Goal: Information Seeking & Learning: Learn about a topic

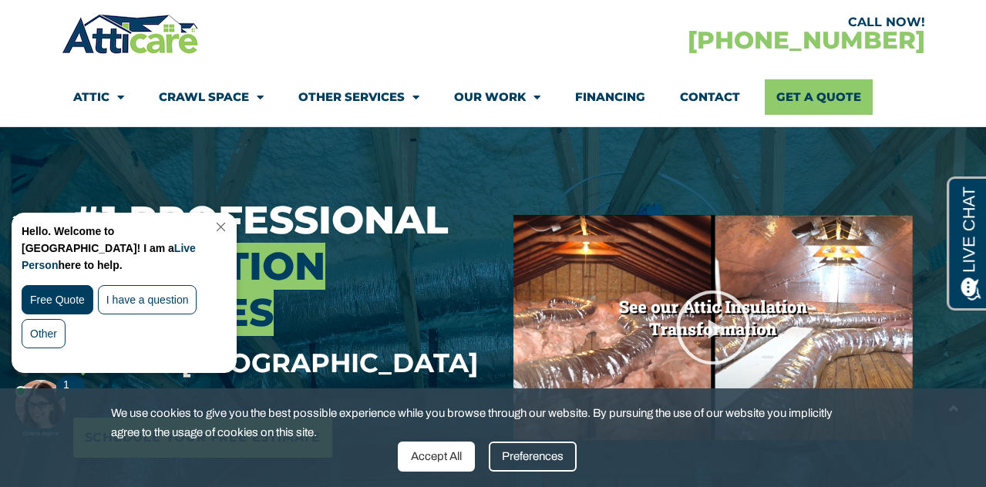
scroll to position [140, 0]
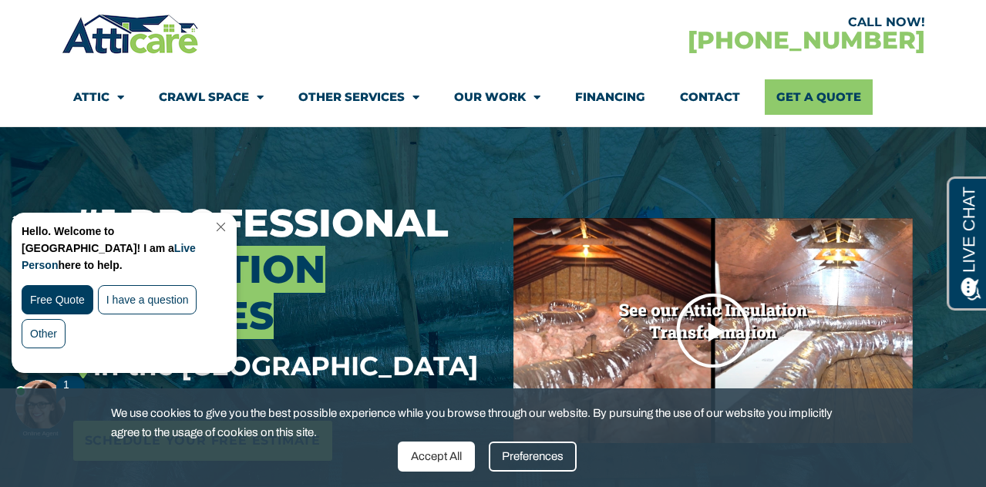
click at [705, 318] on icon "Play Video" at bounding box center [713, 330] width 77 height 77
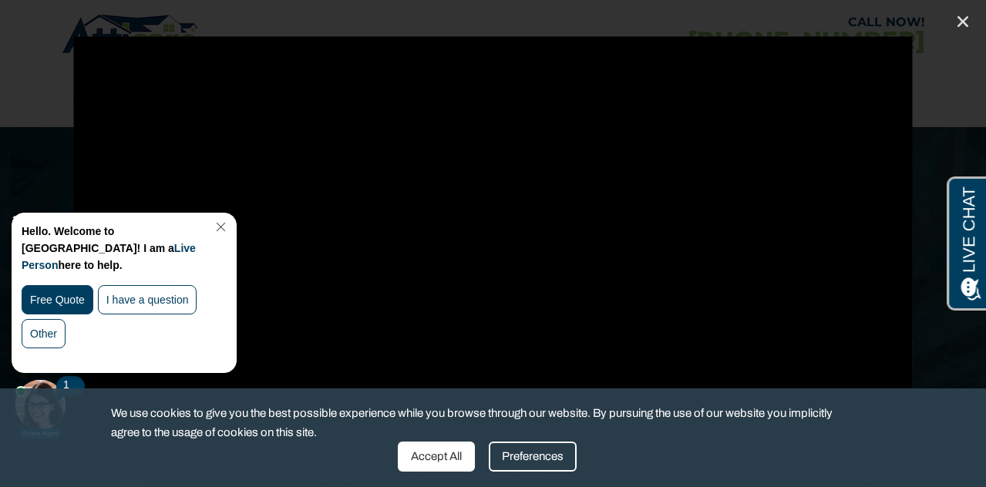
click at [468, 459] on div "Accept All" at bounding box center [436, 457] width 77 height 30
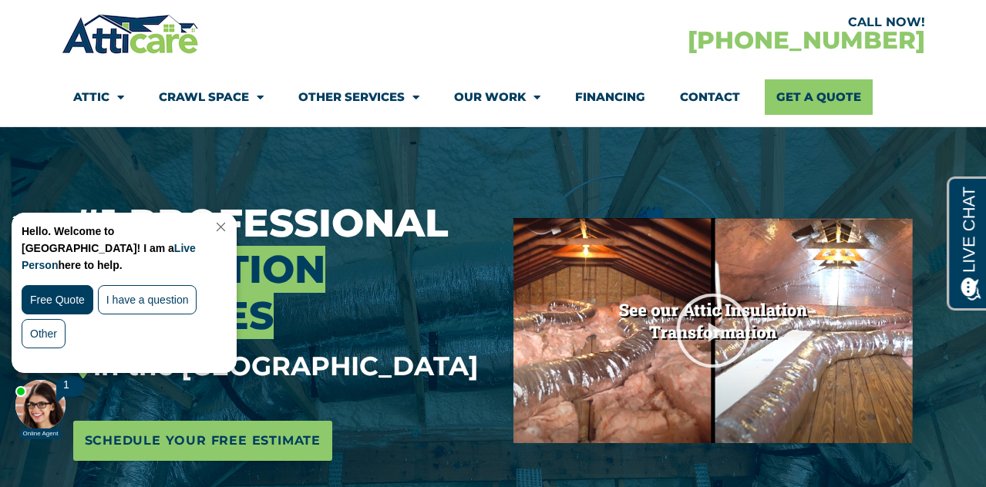
click at [230, 225] on link "Close Chat" at bounding box center [219, 227] width 21 height 12
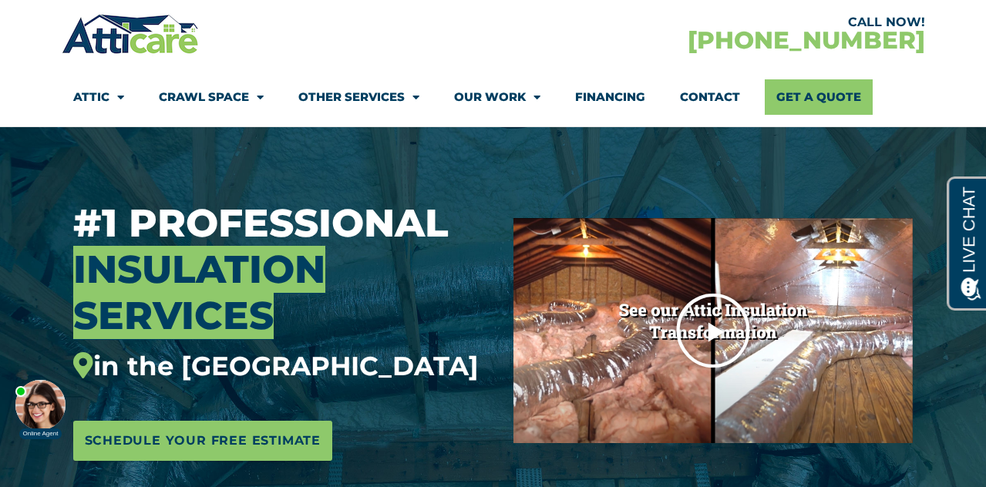
click at [721, 339] on icon "Play Video" at bounding box center [713, 330] width 77 height 77
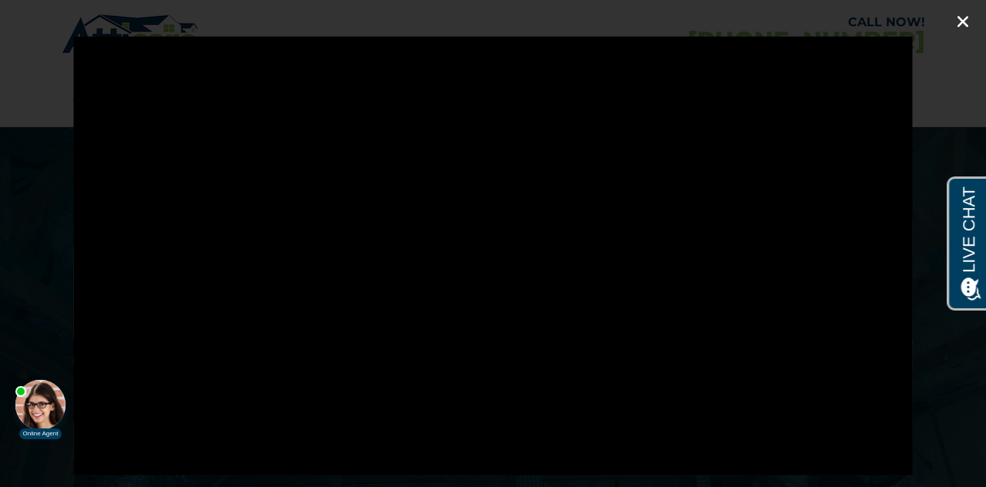
click at [964, 16] on icon "Close (Esc)" at bounding box center [962, 21] width 15 height 15
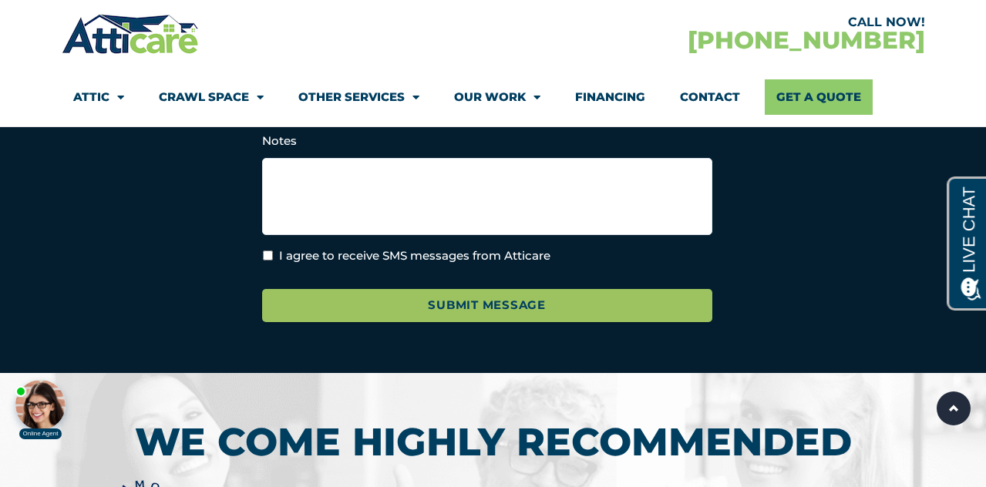
scroll to position [5190, 0]
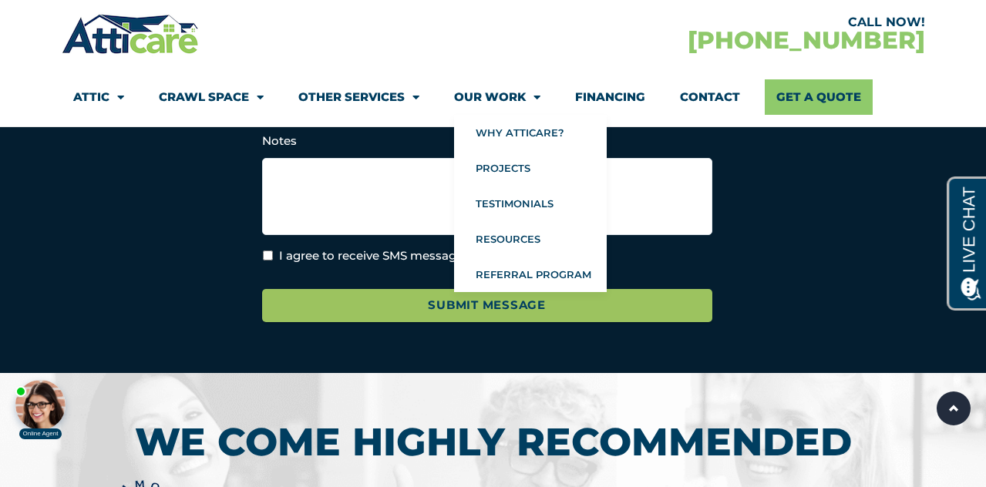
click at [532, 92] on span "Menu" at bounding box center [533, 97] width 15 height 27
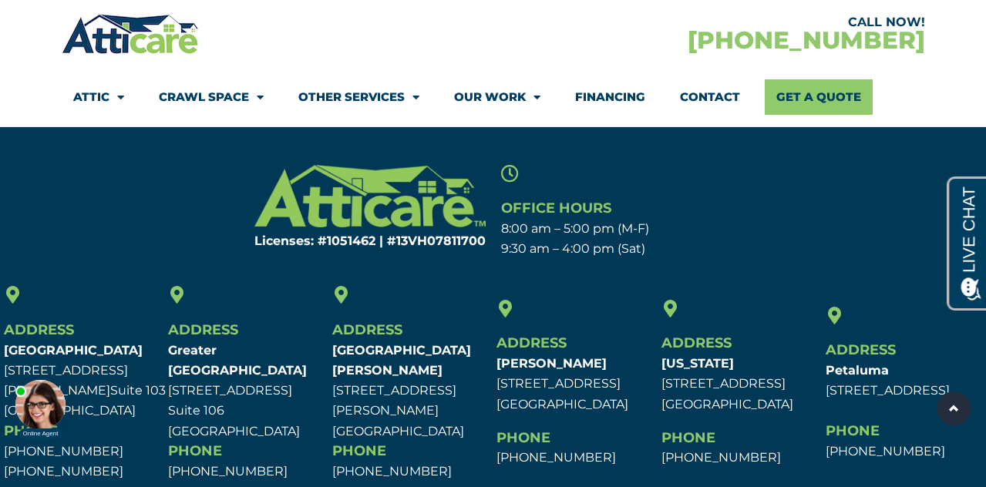
scroll to position [6299, 0]
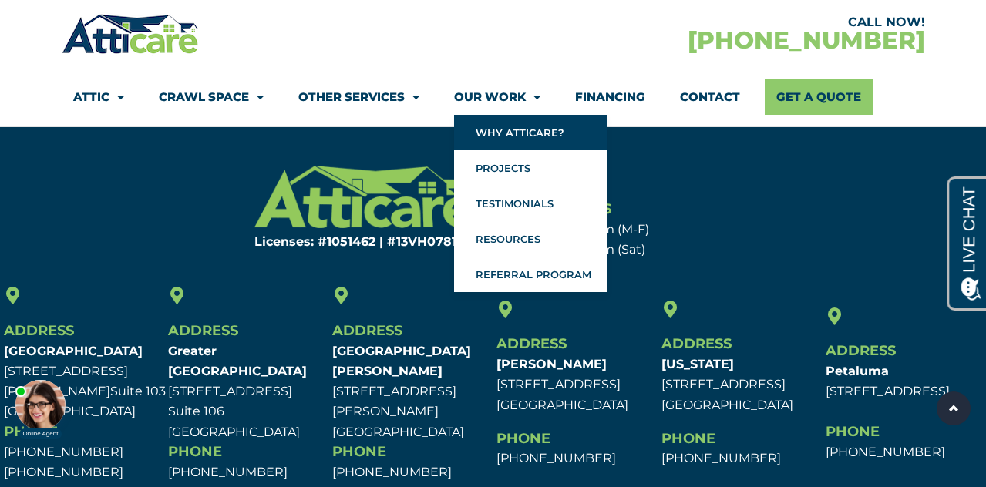
click at [499, 125] on link "Why Atticare?" at bounding box center [530, 132] width 153 height 35
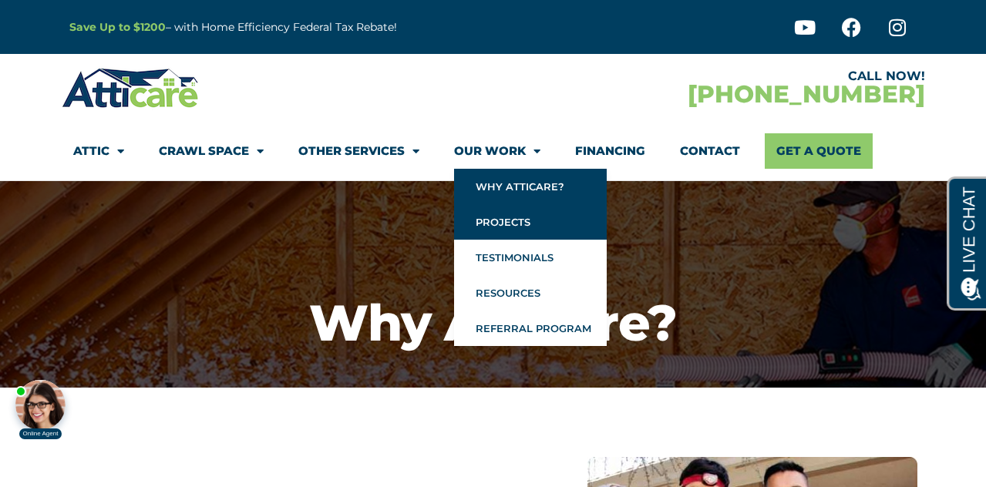
click at [516, 222] on link "Projects" at bounding box center [530, 221] width 153 height 35
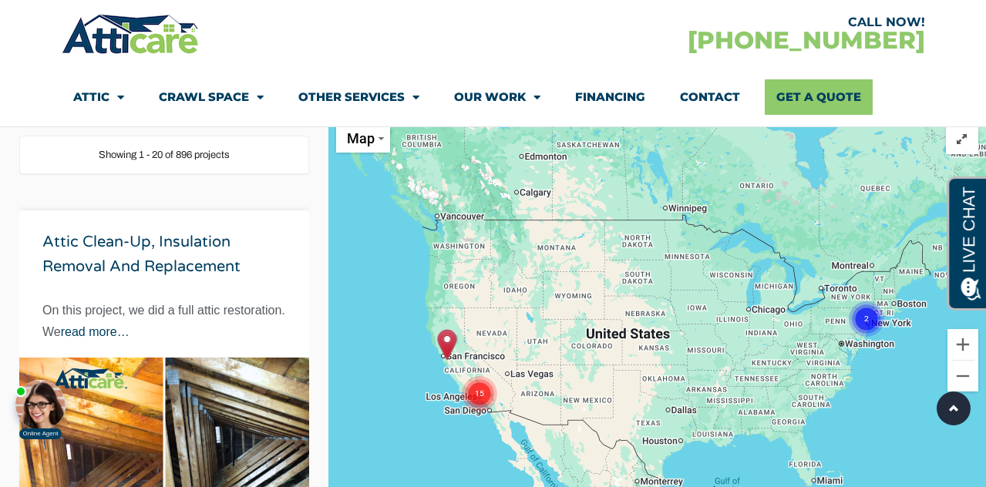
click at [446, 343] on img "Roof replacement in Sunnyvale, CA" at bounding box center [446, 345] width 19 height 32
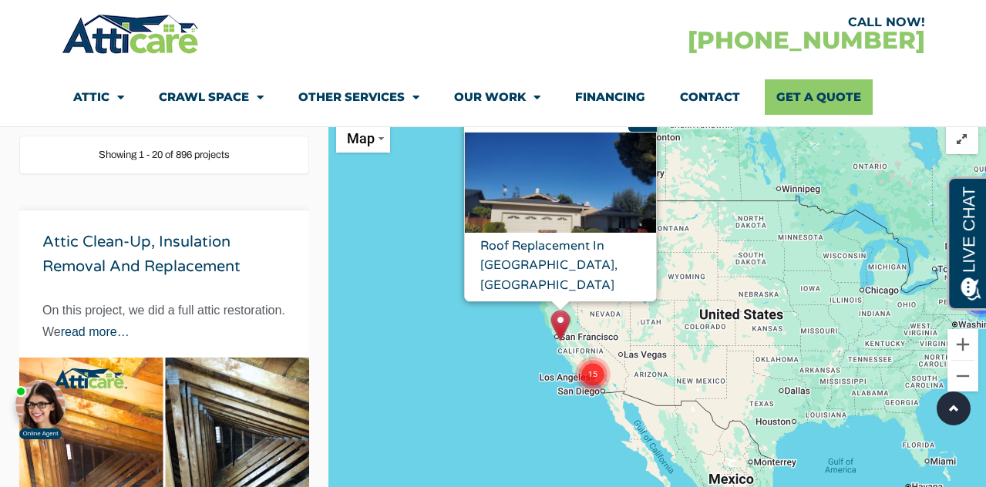
drag, startPoint x: 571, startPoint y: 370, endPoint x: 680, endPoint y: 351, distance: 110.4
click at [680, 351] on div "To activate drag with keyboard, press Alt + Enter. Once in keyboard drag state,…" at bounding box center [657, 359] width 658 height 487
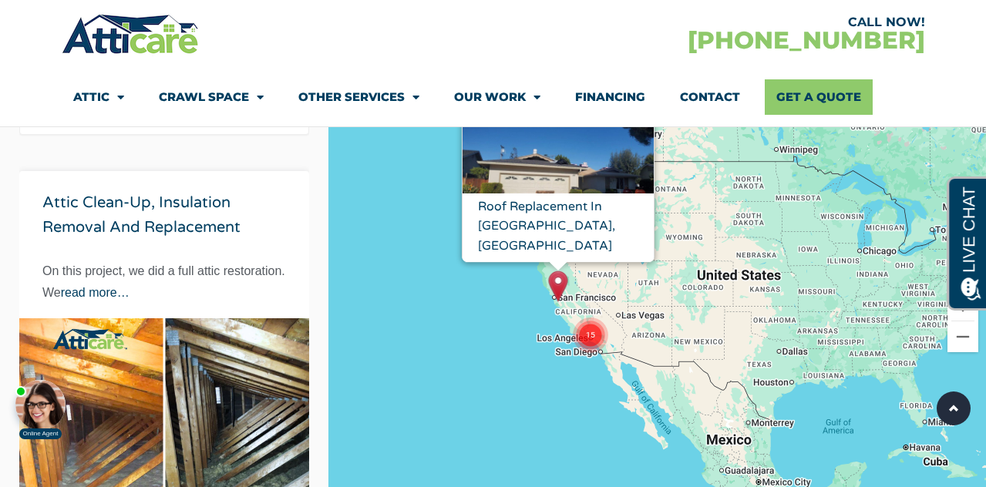
scroll to position [197, 0]
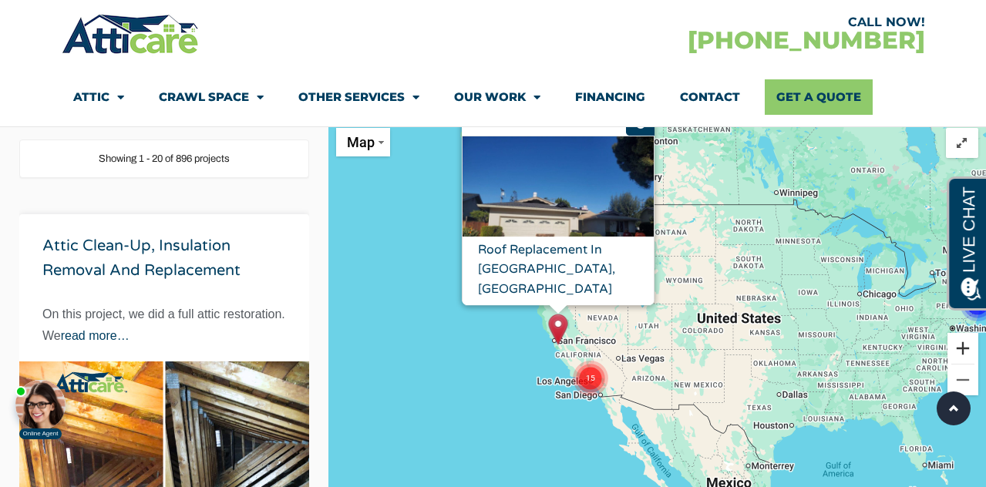
click at [961, 348] on button "Zoom in" at bounding box center [962, 348] width 31 height 31
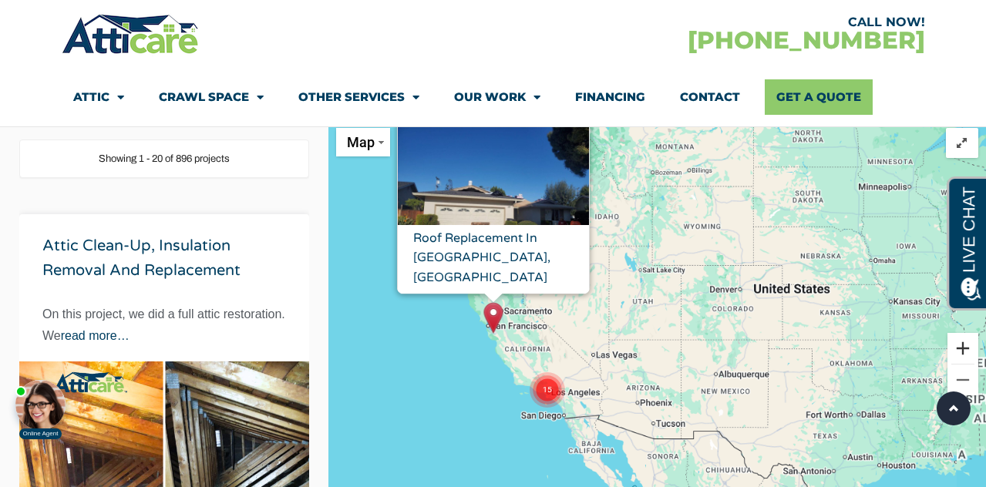
click at [961, 348] on button "Zoom in" at bounding box center [962, 348] width 31 height 31
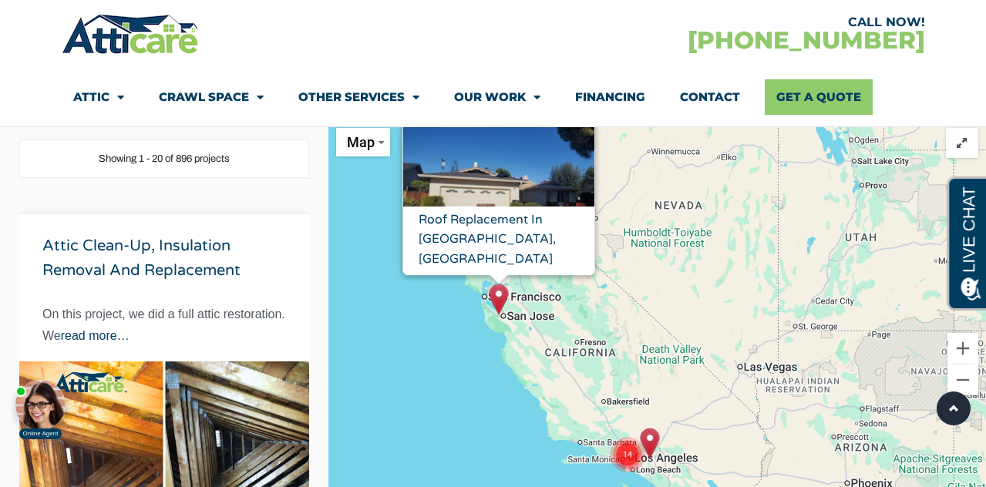
drag, startPoint x: 436, startPoint y: 290, endPoint x: 685, endPoint y: 323, distance: 250.4
click at [685, 323] on div "To activate drag with keyboard, press Alt + Enter. Once in keyboard drag state,…" at bounding box center [657, 363] width 658 height 487
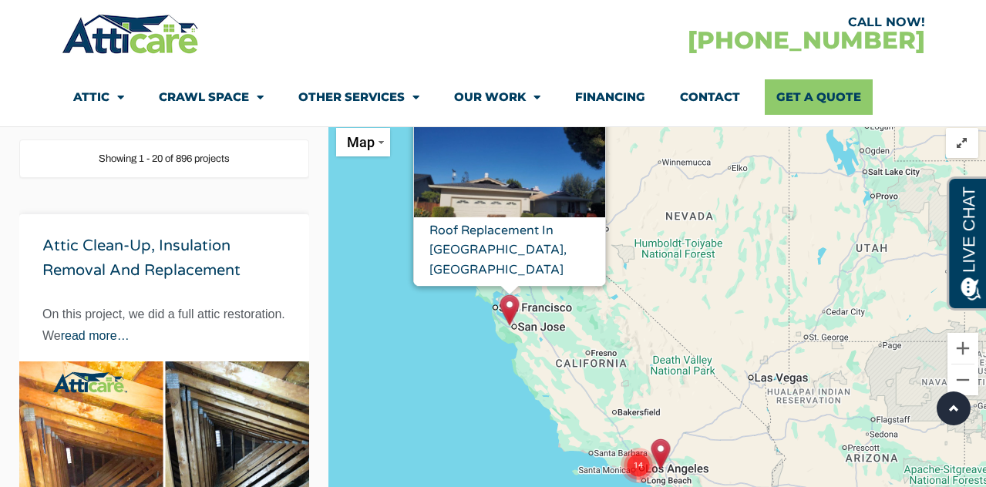
scroll to position [0, 0]
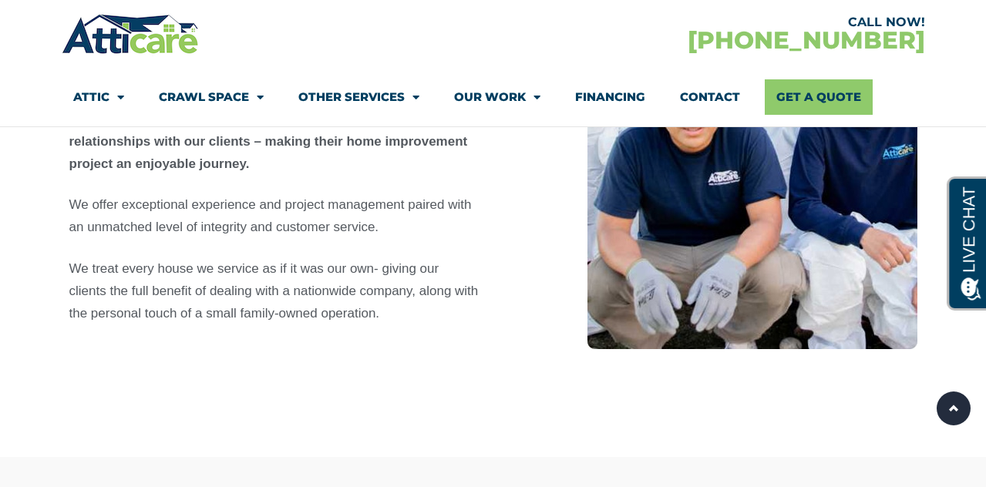
scroll to position [521, 0]
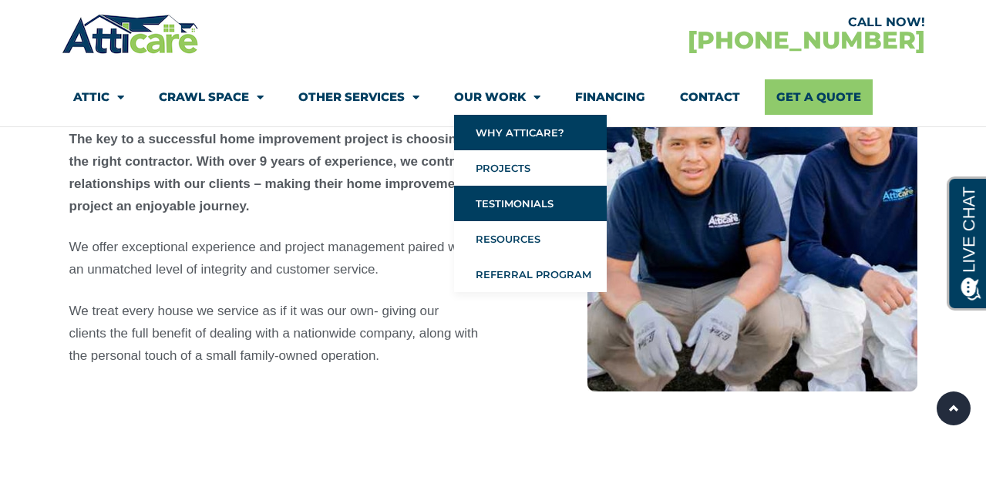
click at [491, 199] on link "Testimonials" at bounding box center [530, 203] width 153 height 35
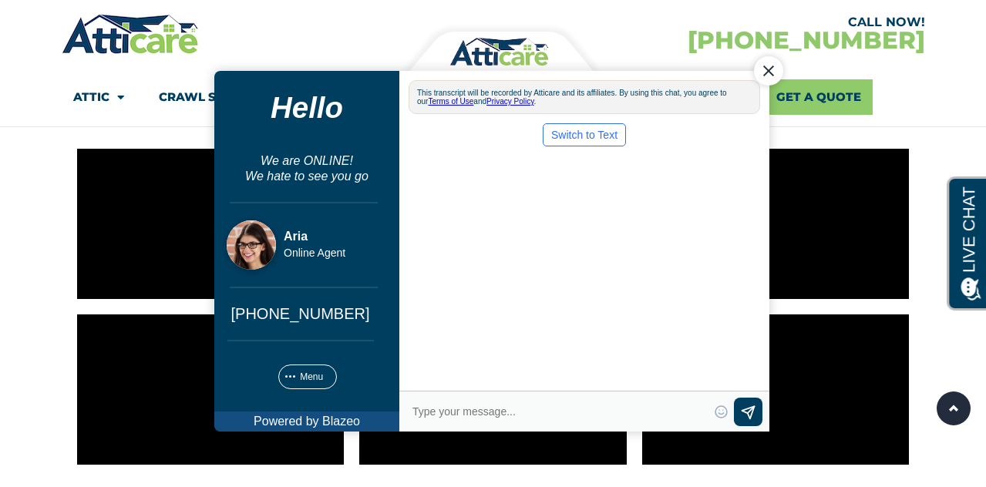
scroll to position [283, 0]
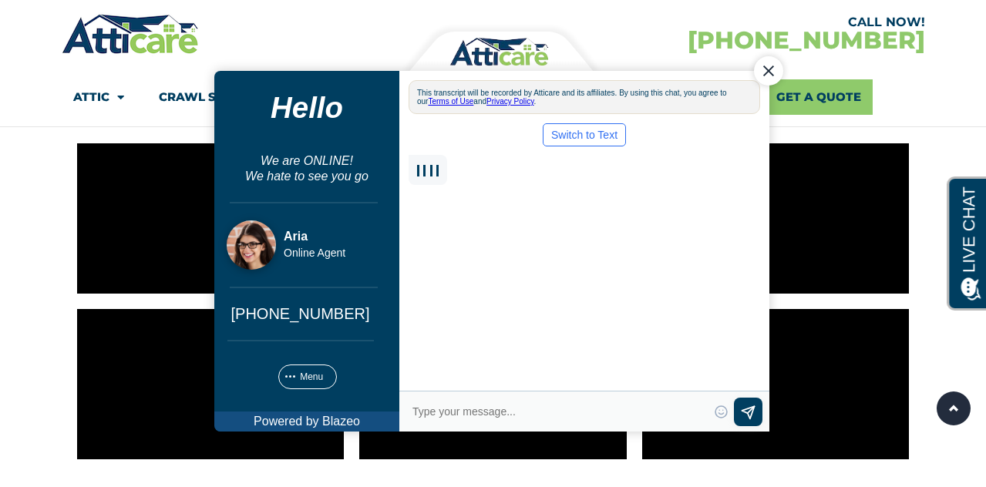
click at [766, 72] on div "Close Chat" at bounding box center [767, 70] width 29 height 29
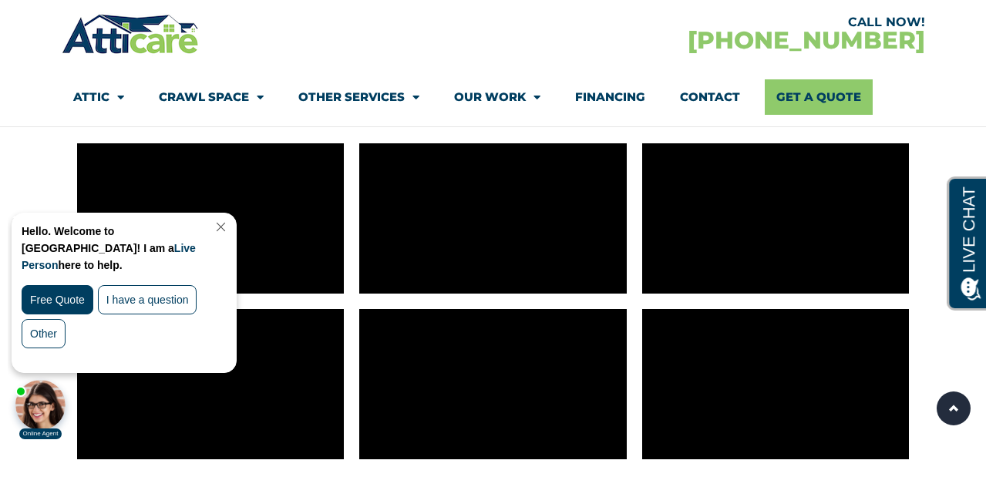
click at [230, 222] on link "Close Chat" at bounding box center [219, 227] width 21 height 12
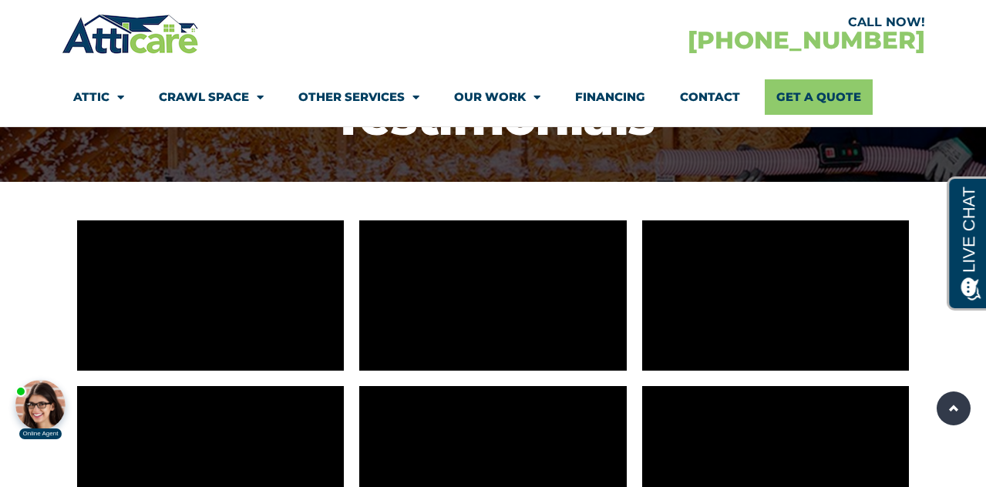
scroll to position [91, 0]
